Goal: Task Accomplishment & Management: Manage account settings

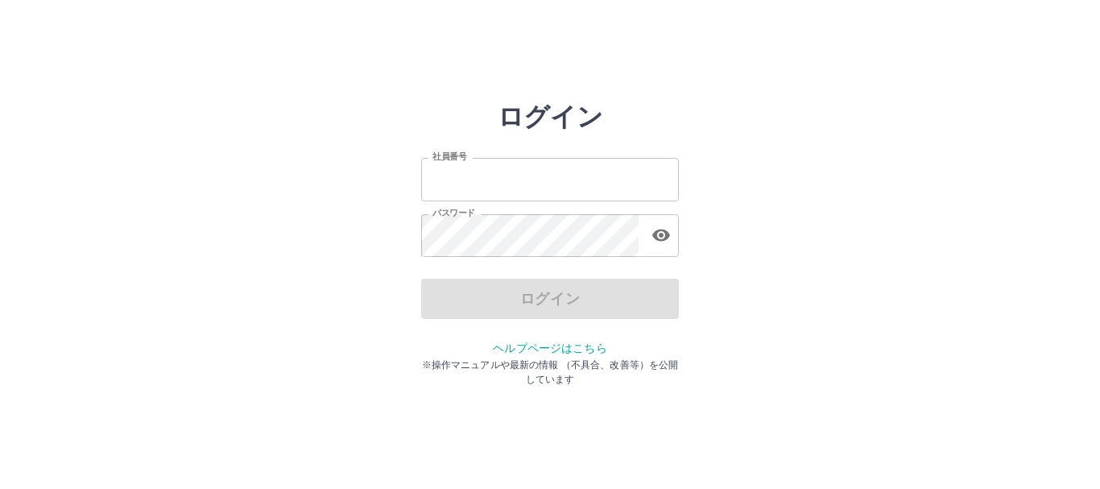
type input "*******"
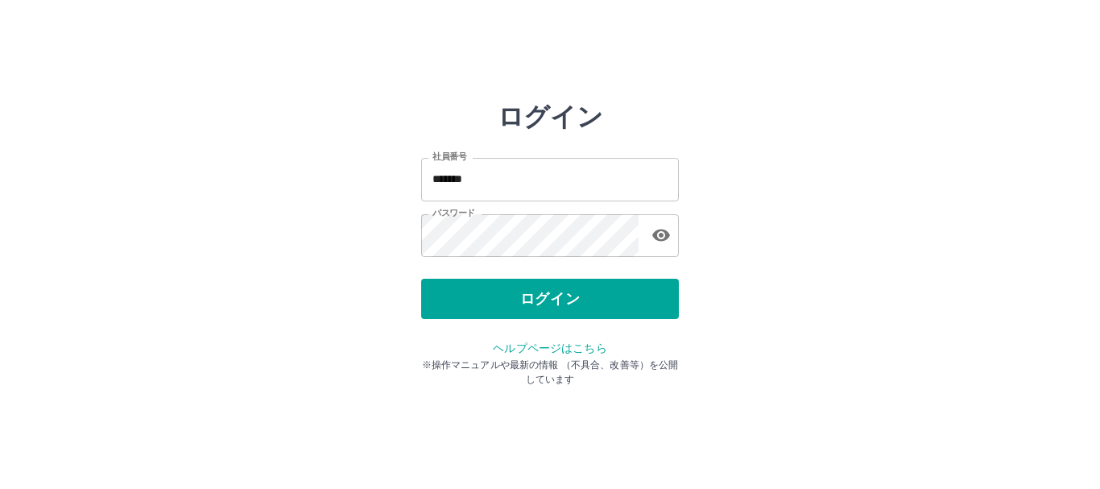
click at [570, 292] on div "ログイン" at bounding box center [550, 299] width 258 height 40
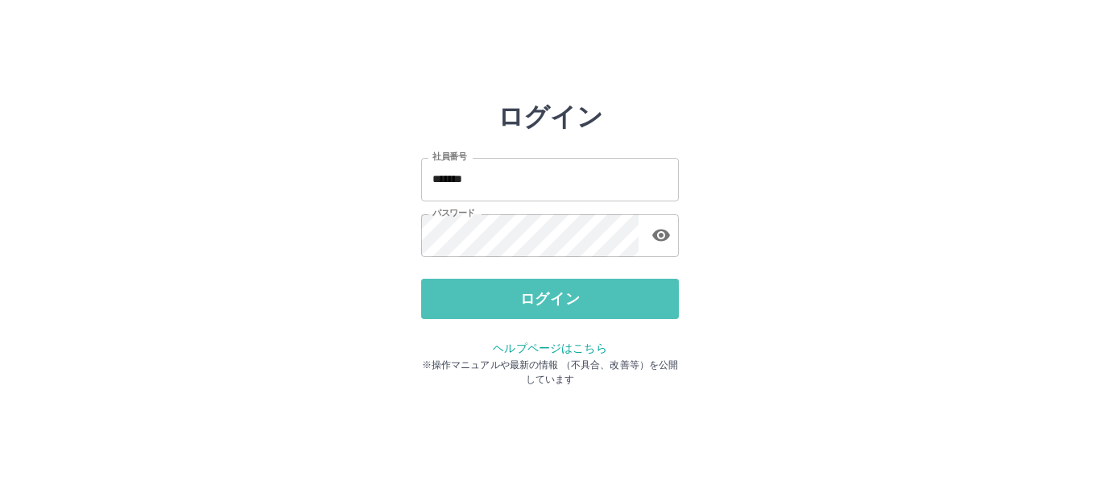
click at [570, 292] on button "ログイン" at bounding box center [550, 299] width 258 height 40
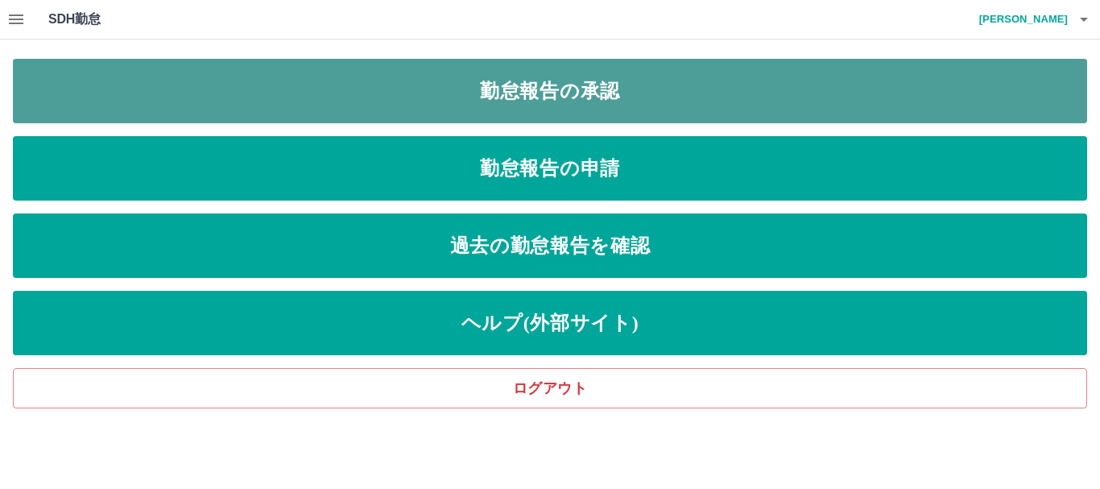
click at [657, 90] on link "勤怠報告の承認" at bounding box center [550, 91] width 1075 height 64
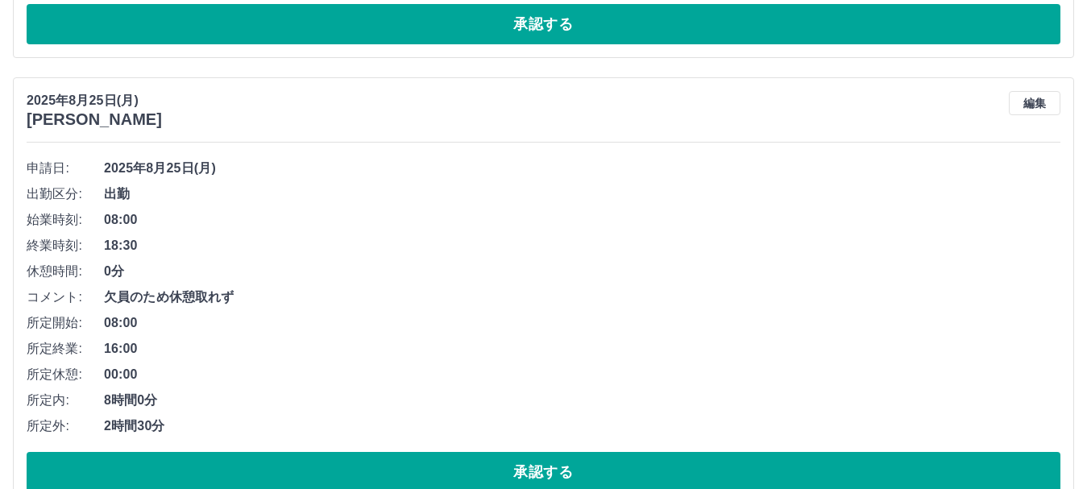
scroll to position [550, 0]
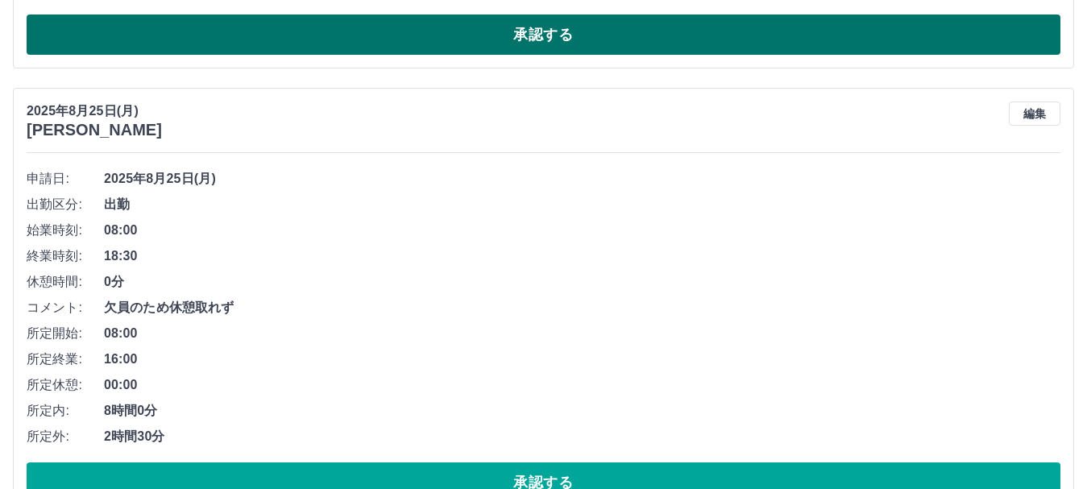
click at [668, 23] on button "承認する" at bounding box center [544, 35] width 1034 height 40
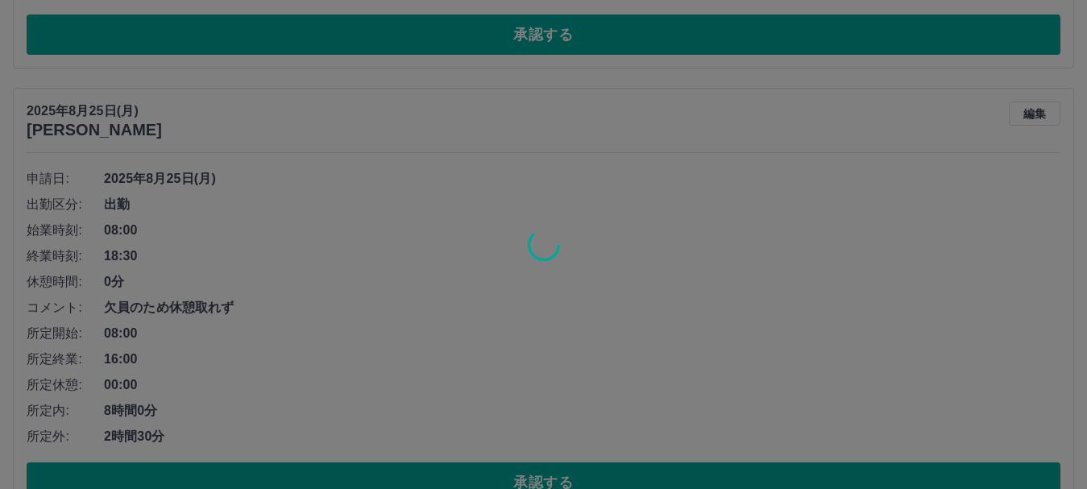
scroll to position [102, 0]
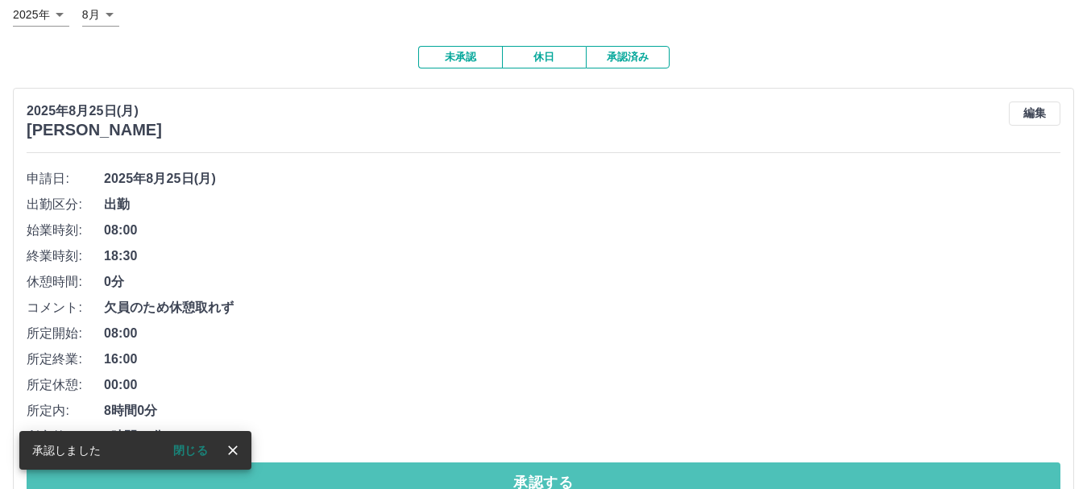
click at [582, 476] on button "承認する" at bounding box center [544, 482] width 1034 height 40
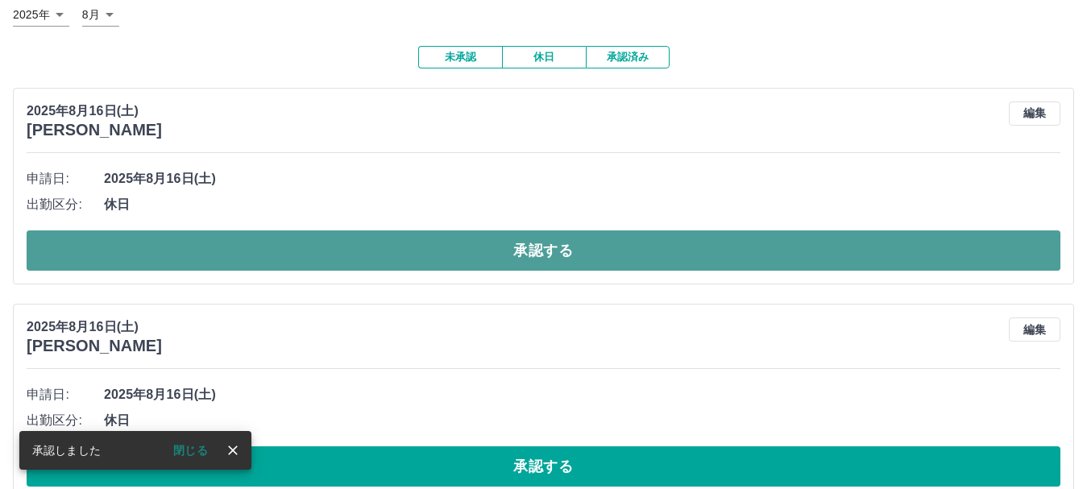
click at [607, 247] on button "承認する" at bounding box center [544, 250] width 1034 height 40
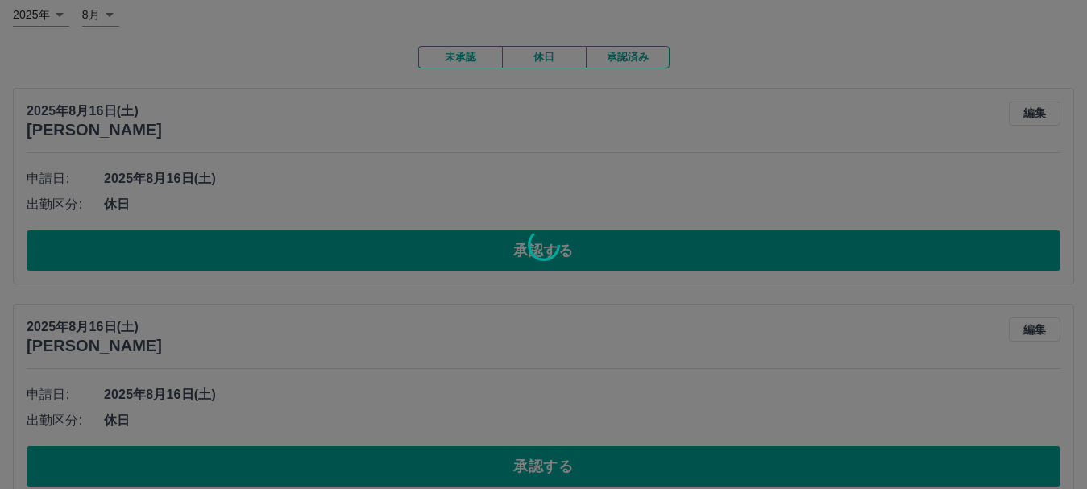
click at [539, 464] on div at bounding box center [543, 244] width 1087 height 489
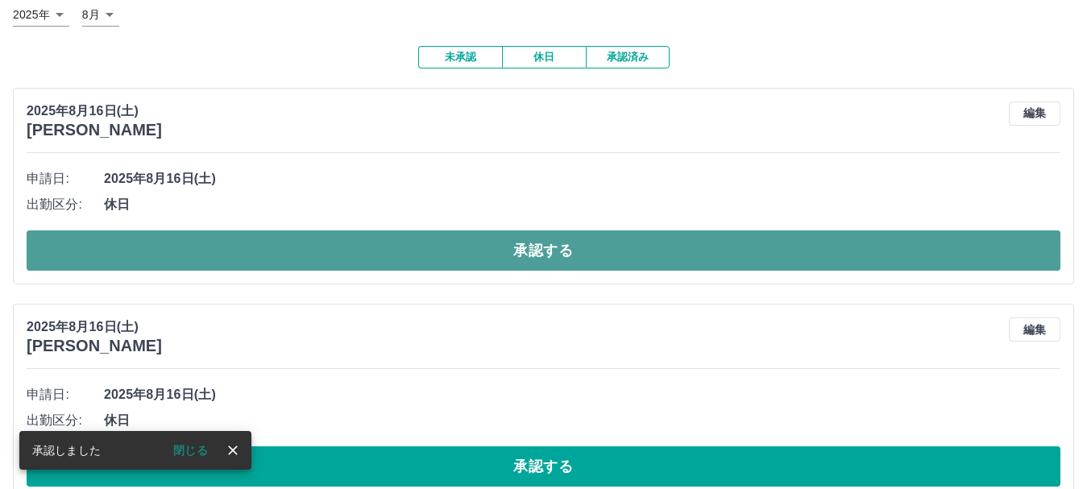
click at [570, 247] on button "承認する" at bounding box center [544, 250] width 1034 height 40
click at [563, 252] on button "承認する" at bounding box center [544, 250] width 1034 height 40
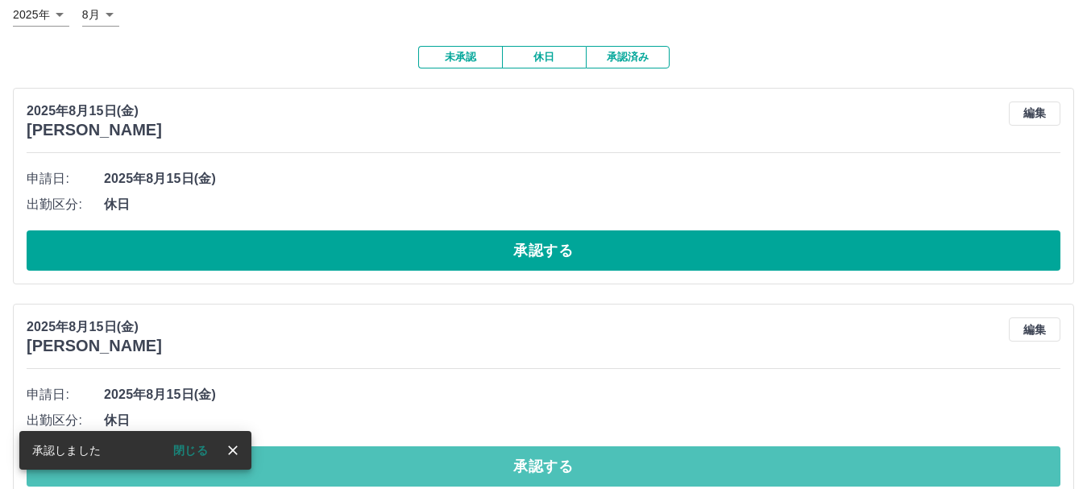
click at [602, 468] on button "承認する" at bounding box center [544, 466] width 1034 height 40
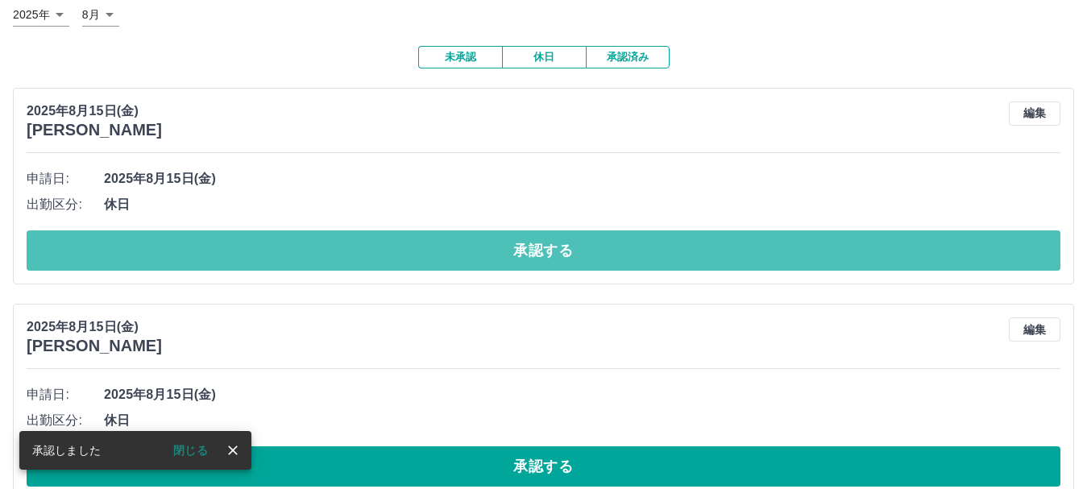
click at [596, 249] on button "承認する" at bounding box center [544, 250] width 1034 height 40
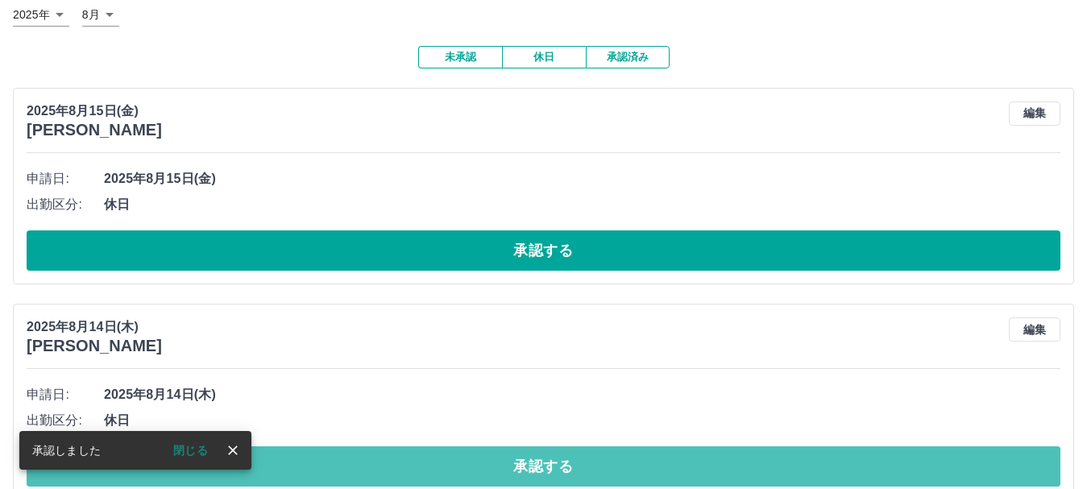
click at [558, 470] on button "承認する" at bounding box center [544, 466] width 1034 height 40
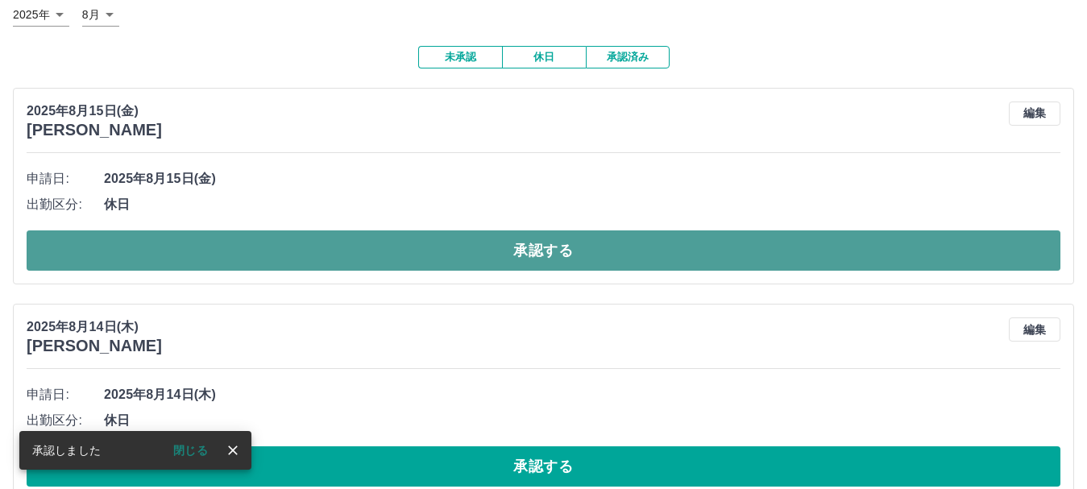
click at [520, 244] on button "承認する" at bounding box center [544, 250] width 1034 height 40
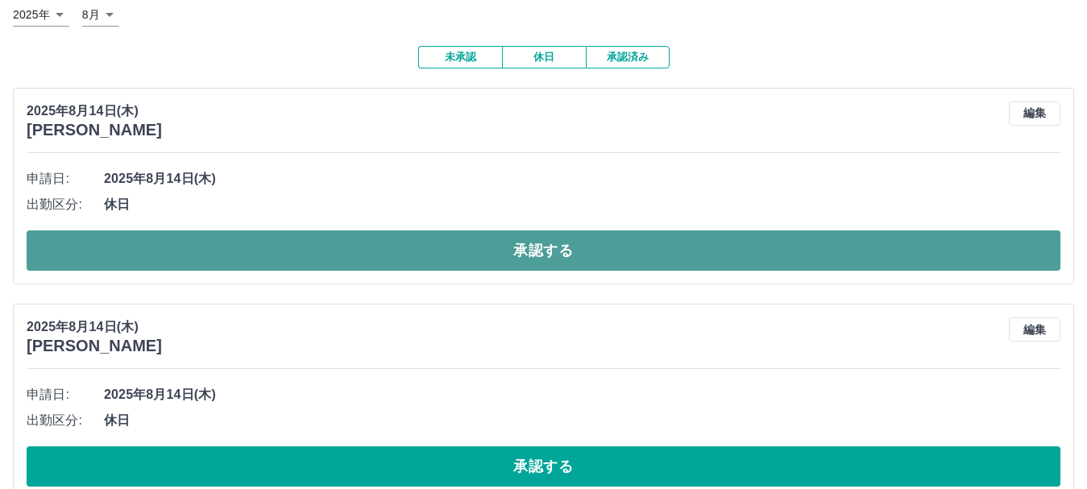
click at [545, 247] on button "承認する" at bounding box center [544, 250] width 1034 height 40
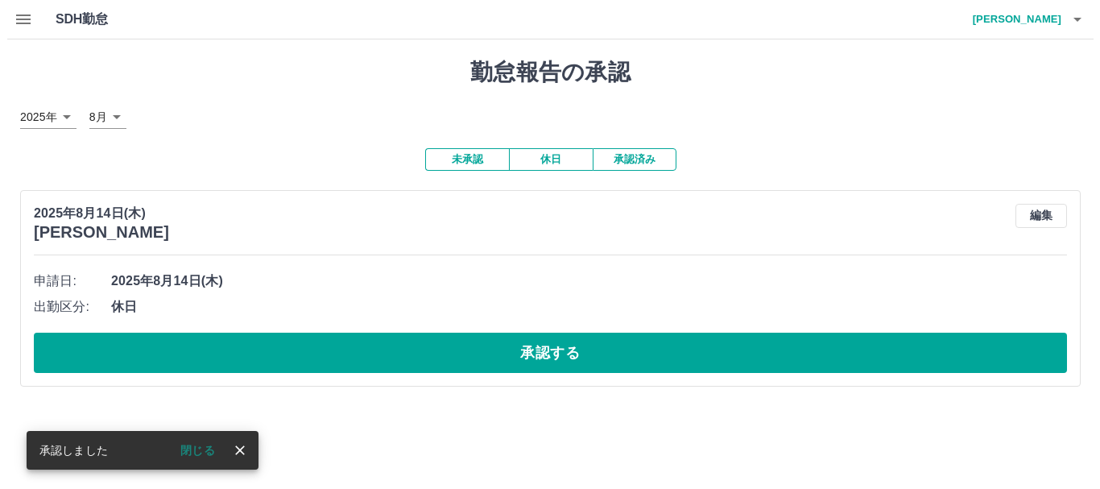
scroll to position [0, 0]
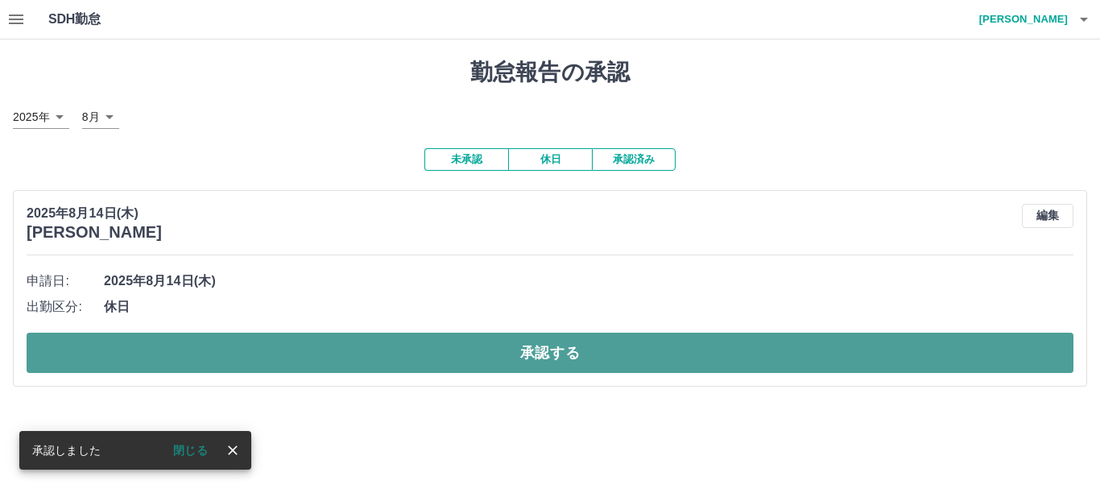
click at [634, 371] on button "承認する" at bounding box center [550, 353] width 1047 height 40
